Goal: Check status: Check status

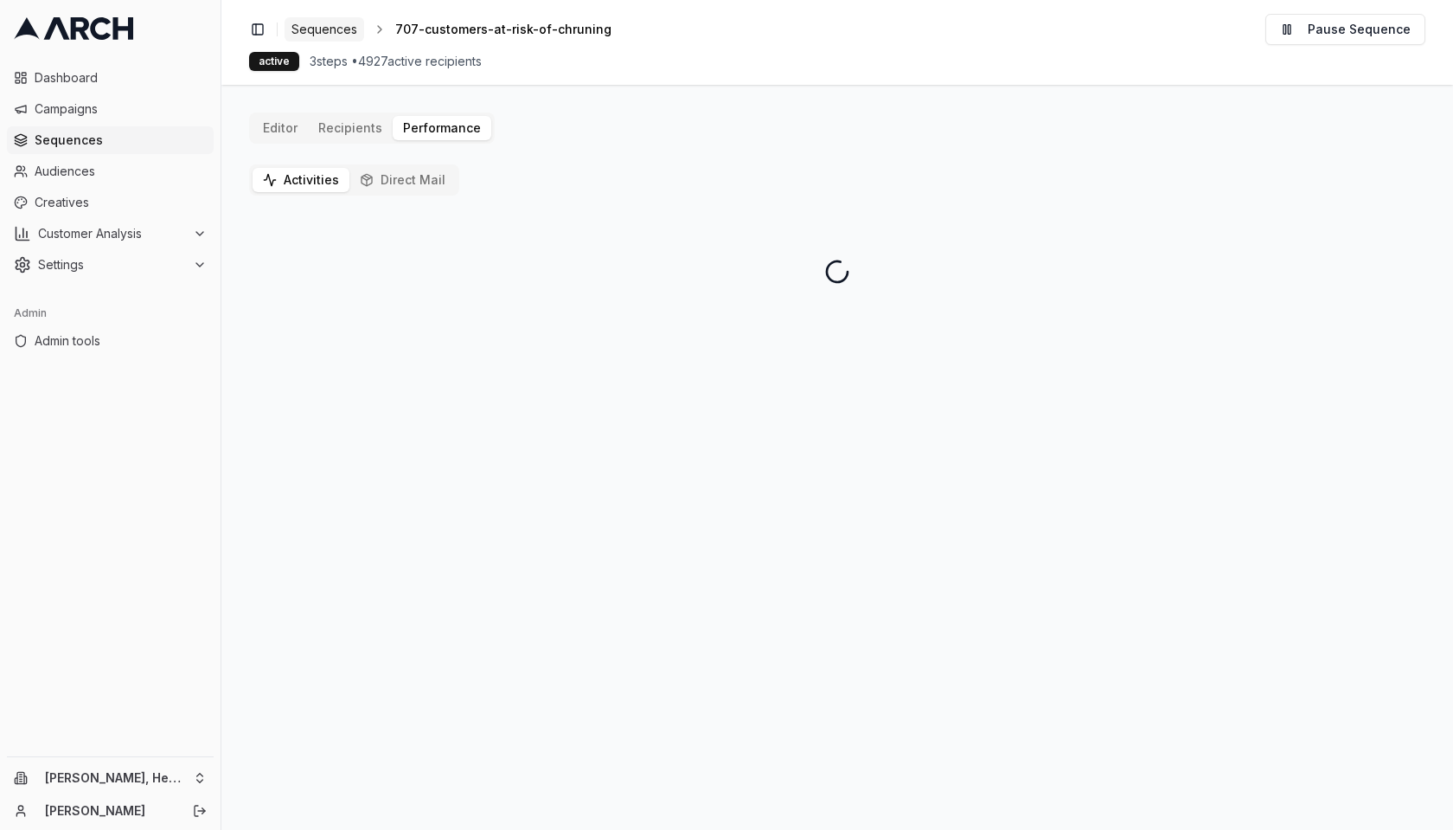
click at [325, 29] on span "Sequences" at bounding box center [325, 29] width 66 height 17
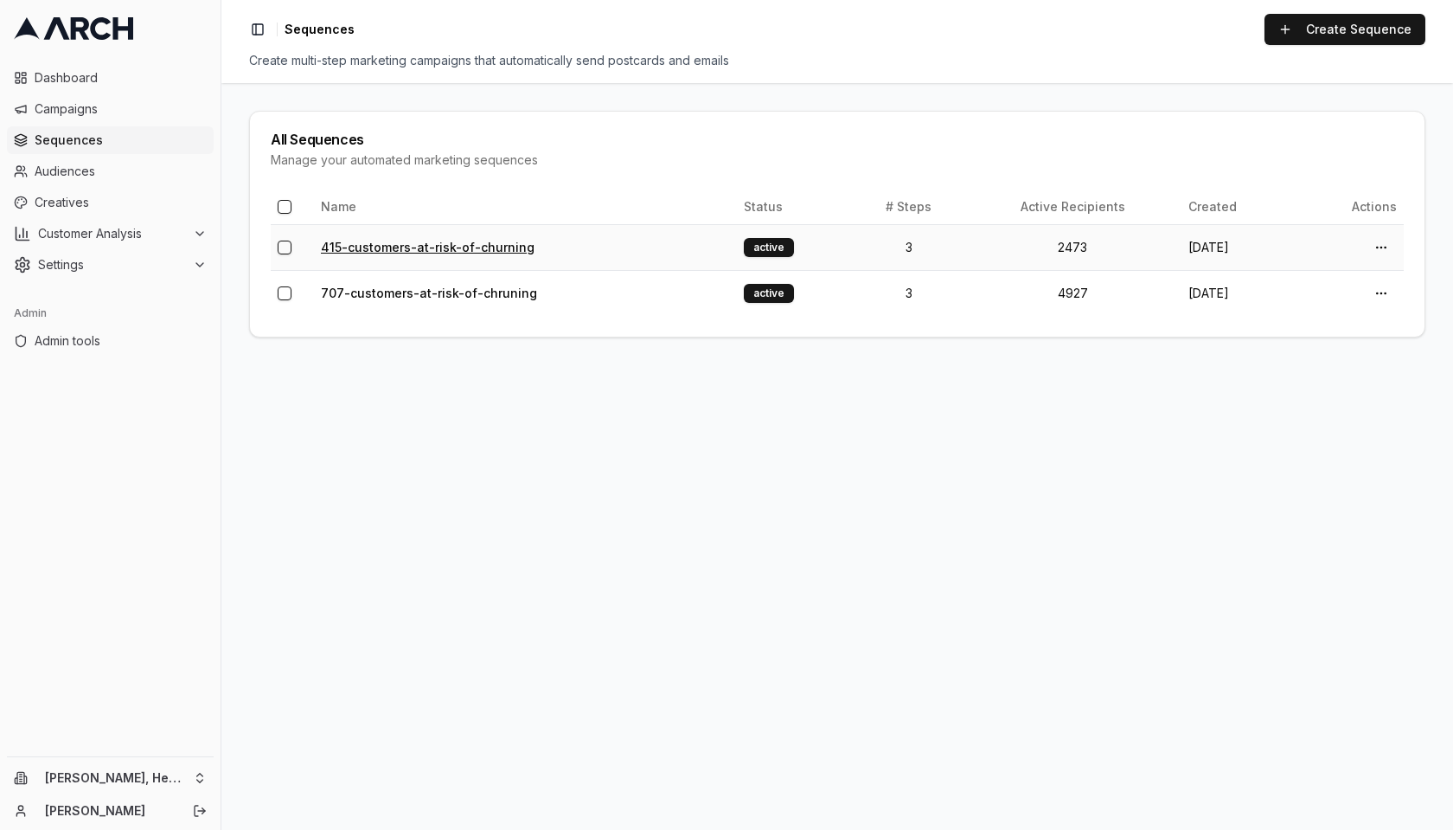
click at [504, 252] on link "415-customers-at-risk-of-churning" at bounding box center [428, 247] width 214 height 15
click at [452, 298] on link "707-customers-at-risk-of-chruning" at bounding box center [429, 292] width 216 height 15
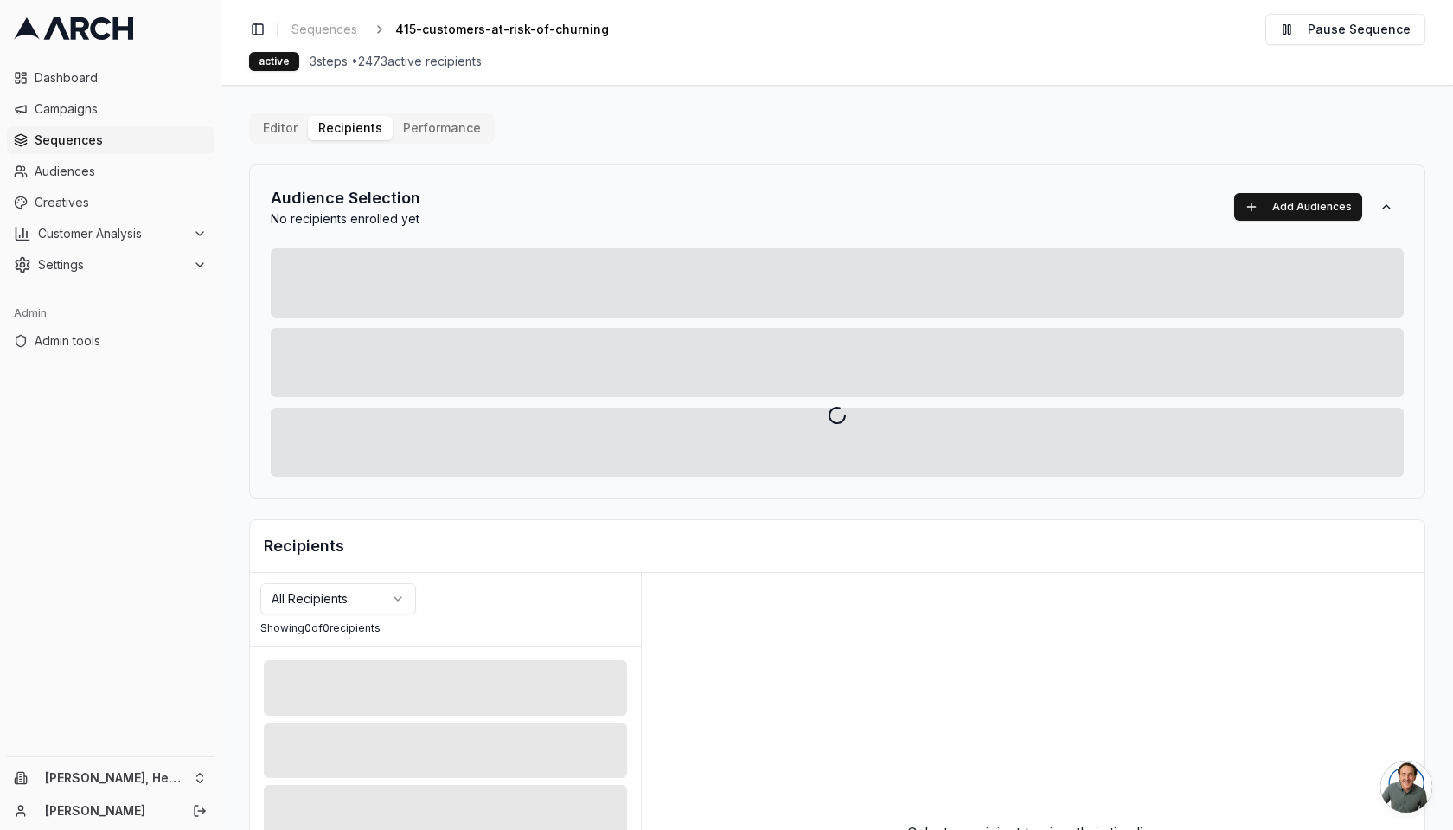
click at [421, 121] on div at bounding box center [837, 415] width 1232 height 830
click at [434, 125] on div at bounding box center [837, 415] width 1232 height 830
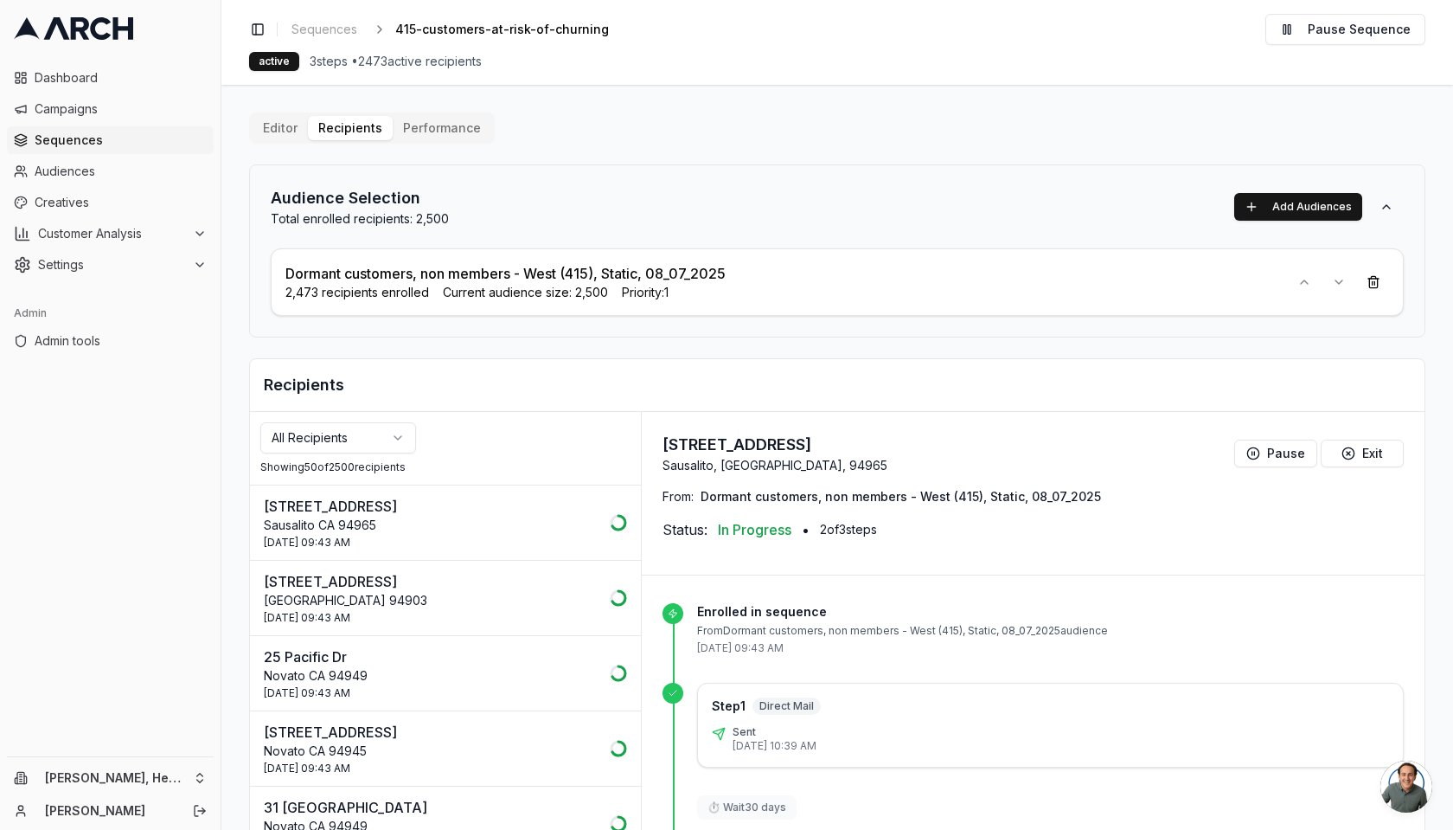
click at [463, 129] on button "Performance" at bounding box center [442, 128] width 99 height 24
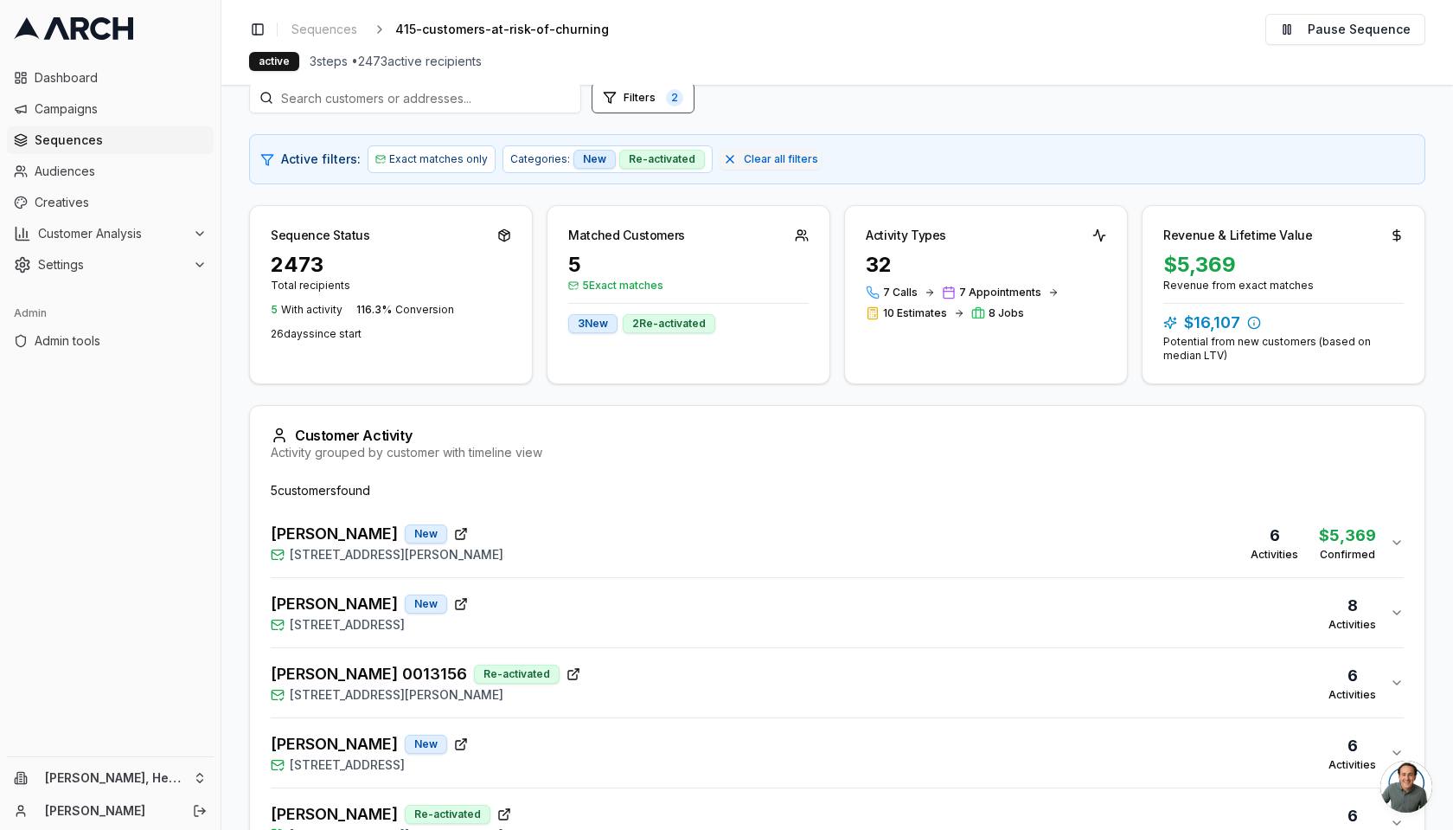
scroll to position [125, 0]
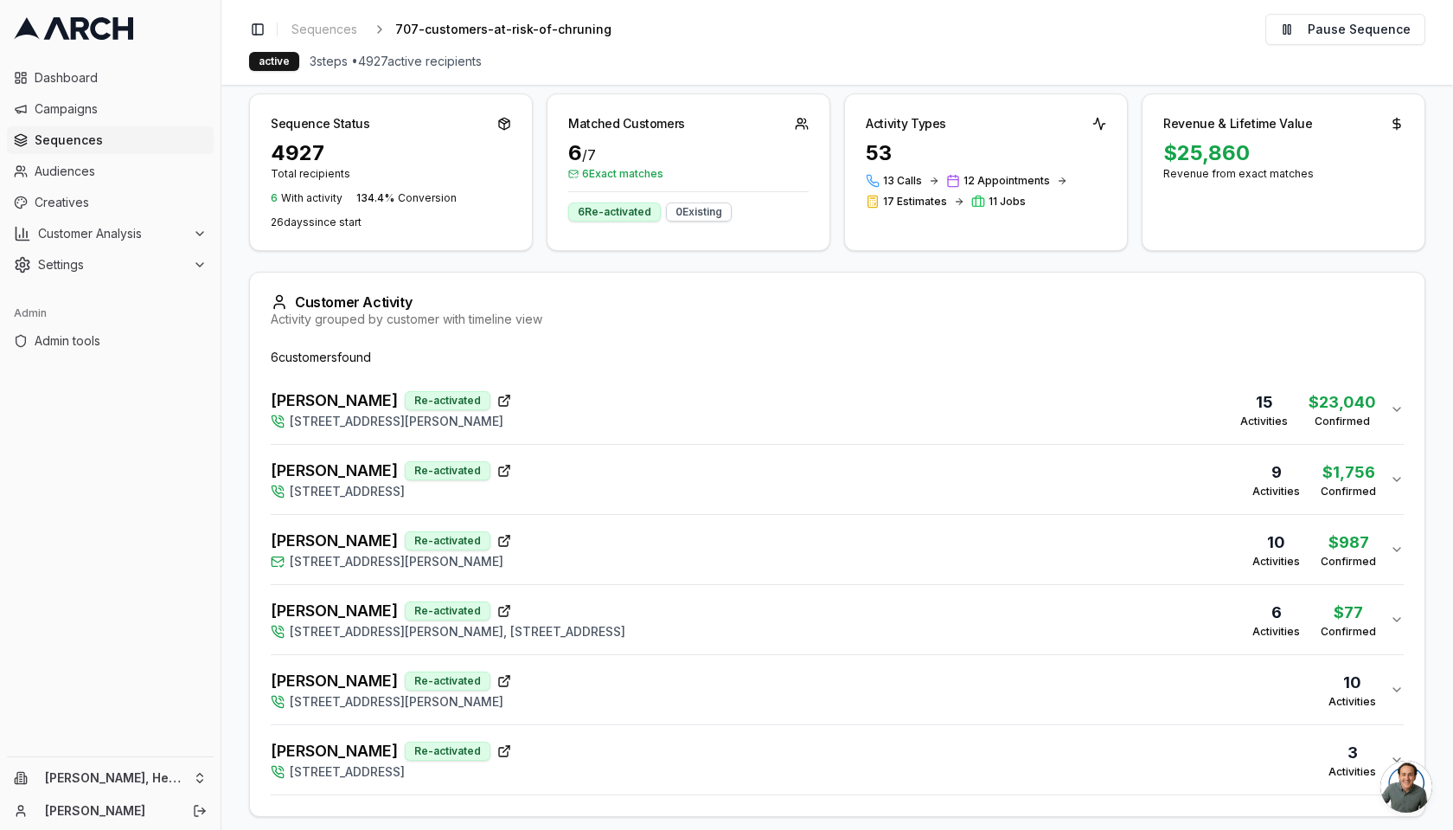
scroll to position [253, 0]
